Goal: Task Accomplishment & Management: Use online tool/utility

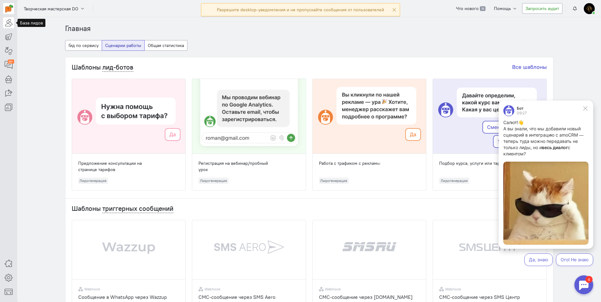
click at [8, 22] on icon at bounding box center [9, 23] width 8 height 8
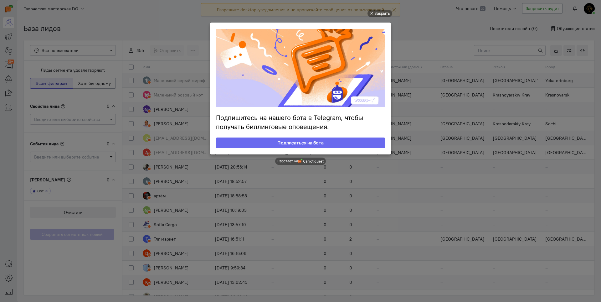
click at [573, 277] on ul "Закрыть Подпишитесь на нашего бота в Telegram, чтобы получать биллинговые опове…" at bounding box center [300, 152] width 601 height 302
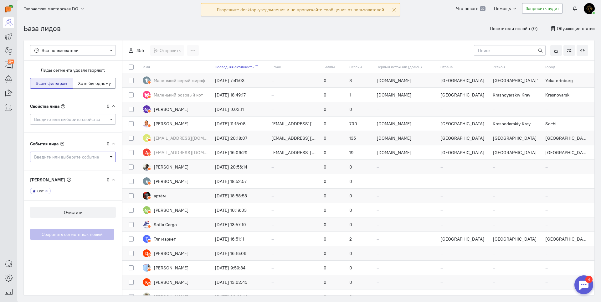
click at [96, 157] on span "Введите или выберите событие" at bounding box center [70, 157] width 73 height 6
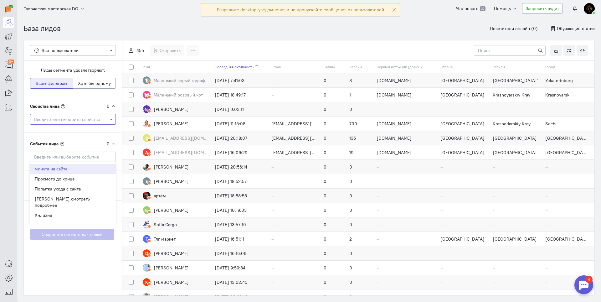
click at [99, 122] on span "Введите или выберите свойство" at bounding box center [70, 119] width 73 height 6
